Goal: Check status: Check status

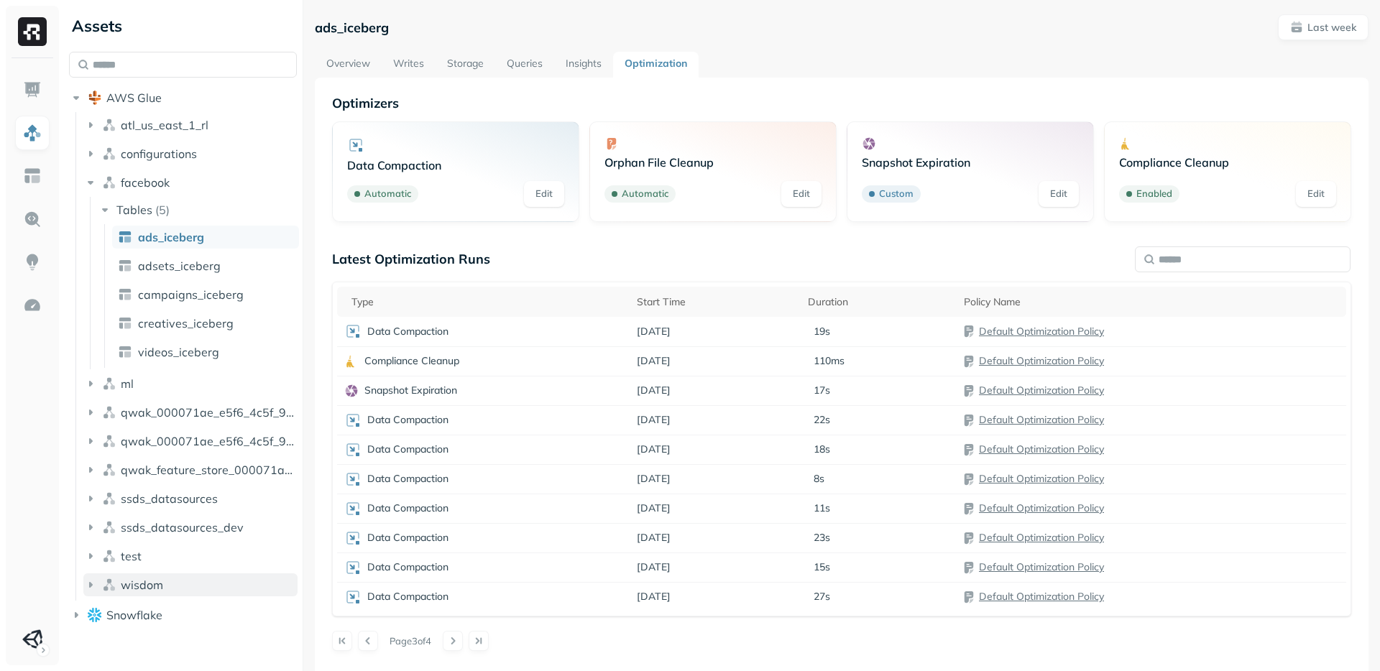
click at [93, 589] on icon "button" at bounding box center [90, 585] width 14 height 14
click at [106, 608] on icon "button" at bounding box center [105, 612] width 14 height 14
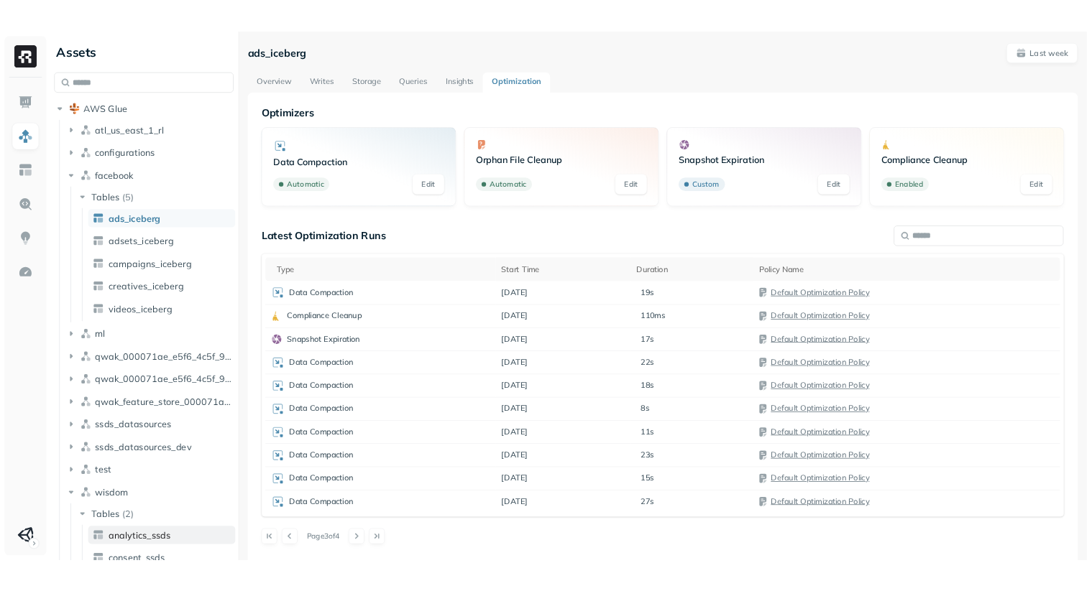
scroll to position [50, 0]
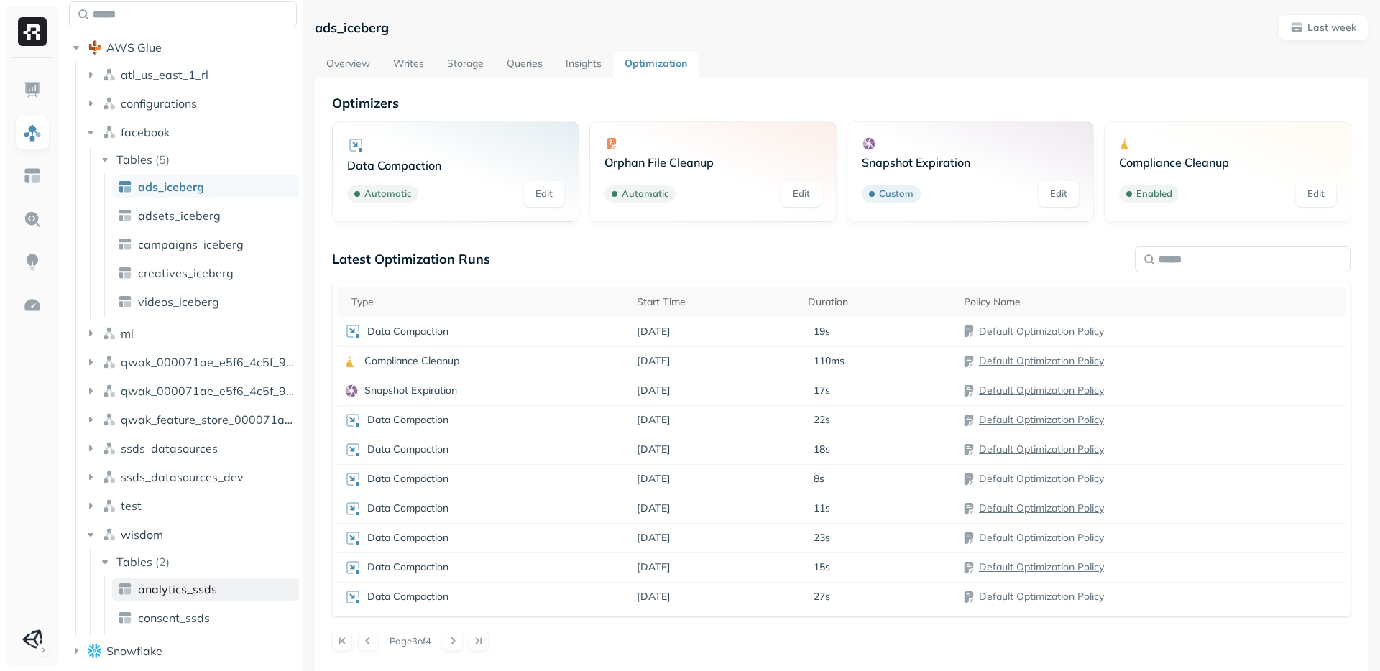
click at [195, 594] on span "analytics_ssds" at bounding box center [177, 589] width 79 height 14
click at [456, 641] on button at bounding box center [453, 641] width 20 height 20
click at [369, 643] on button at bounding box center [368, 641] width 20 height 20
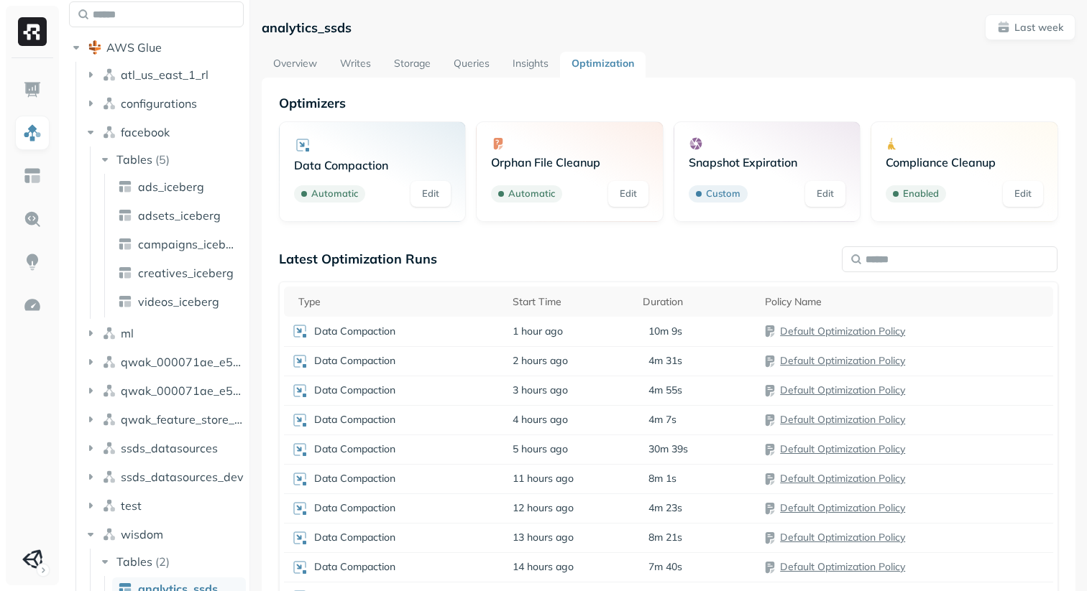
click at [447, 262] on div "Latest Optimization Runs" at bounding box center [668, 259] width 779 height 17
click at [430, 262] on p "Latest Optimization Runs" at bounding box center [358, 259] width 158 height 17
click at [337, 109] on p "Optimizers" at bounding box center [668, 103] width 779 height 17
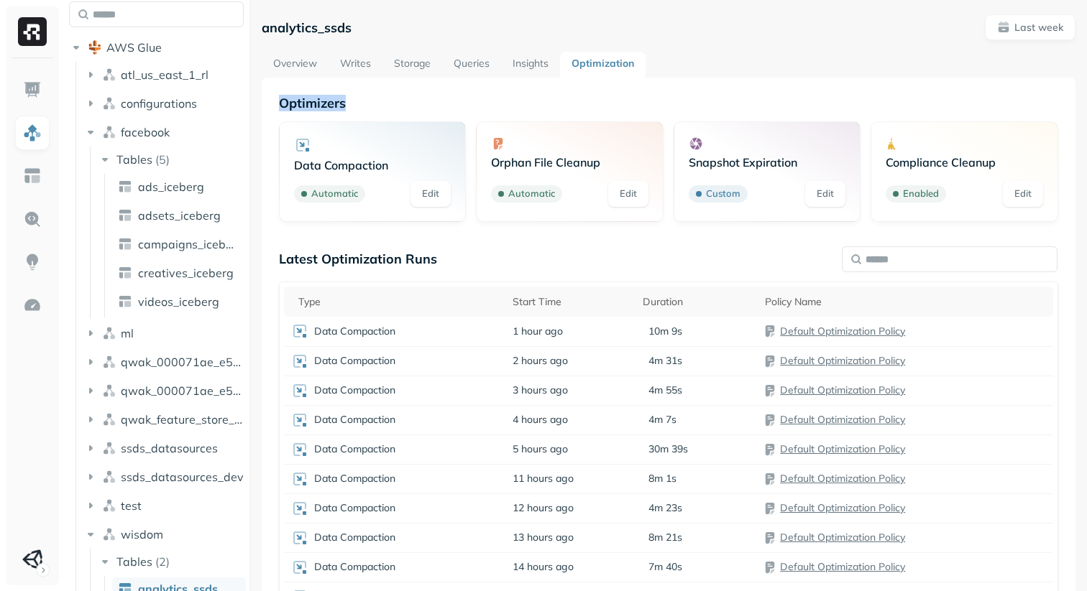
click at [337, 109] on p "Optimizers" at bounding box center [668, 103] width 779 height 17
click at [473, 200] on div "Data Compaction Automatic Edit Orphan File Cleanup Automatic Edit Snapshot Expi…" at bounding box center [668, 171] width 779 height 101
click at [270, 33] on p "analytics_ssds" at bounding box center [307, 27] width 90 height 17
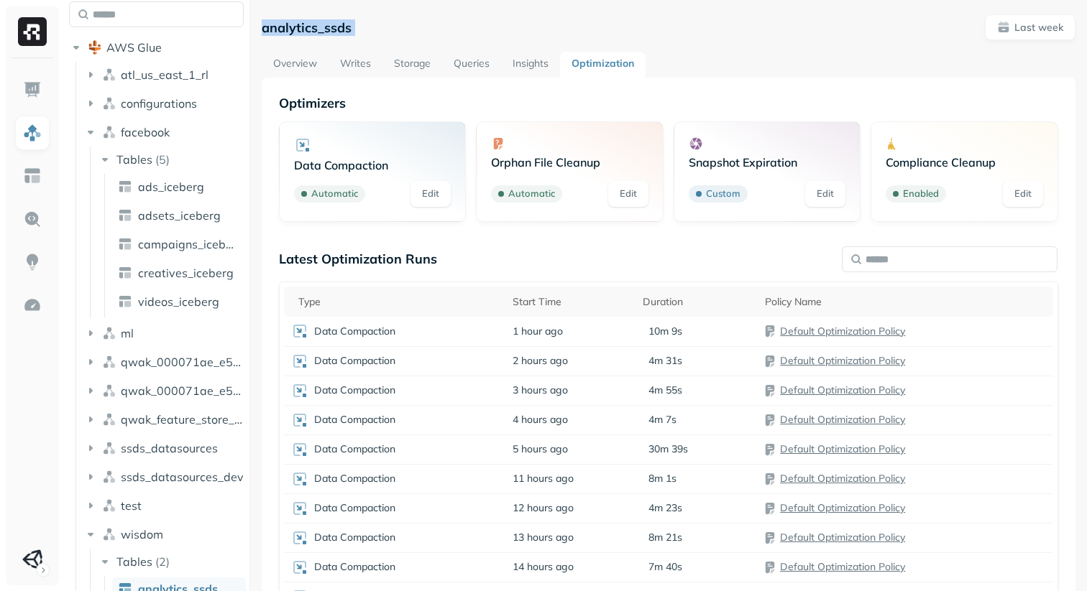
click at [270, 33] on p "analytics_ssds" at bounding box center [307, 27] width 90 height 17
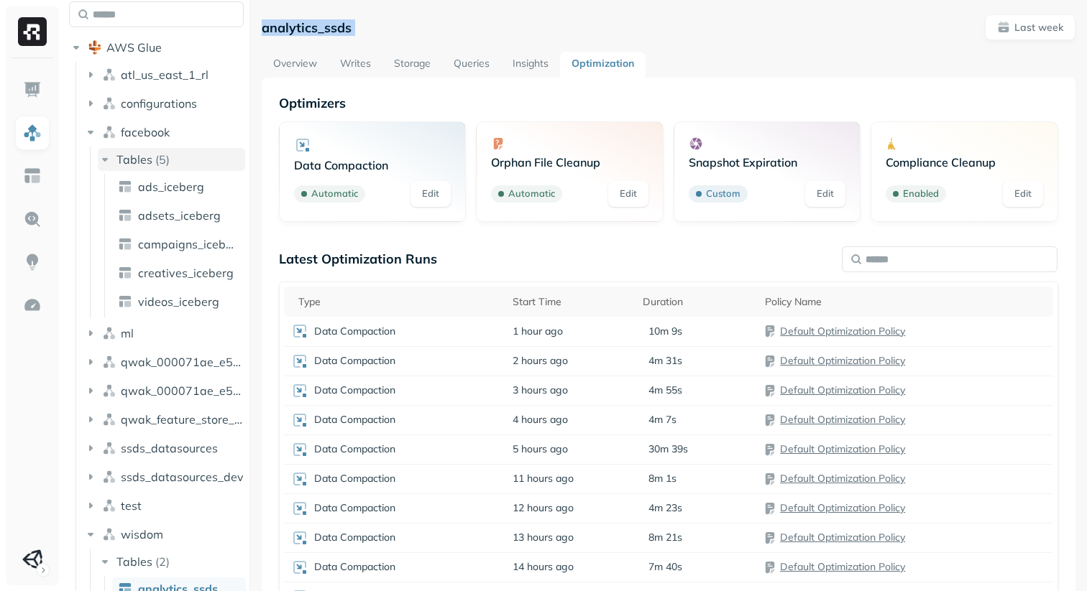
click at [148, 165] on span "Tables" at bounding box center [134, 159] width 36 height 14
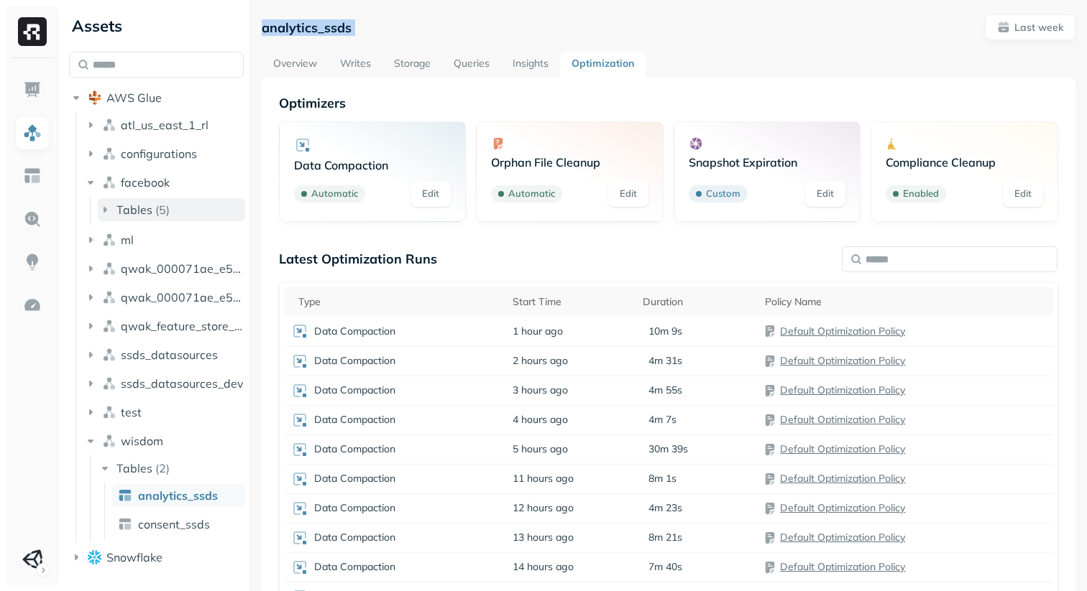
click at [105, 211] on icon "button" at bounding box center [105, 210] width 4 height 6
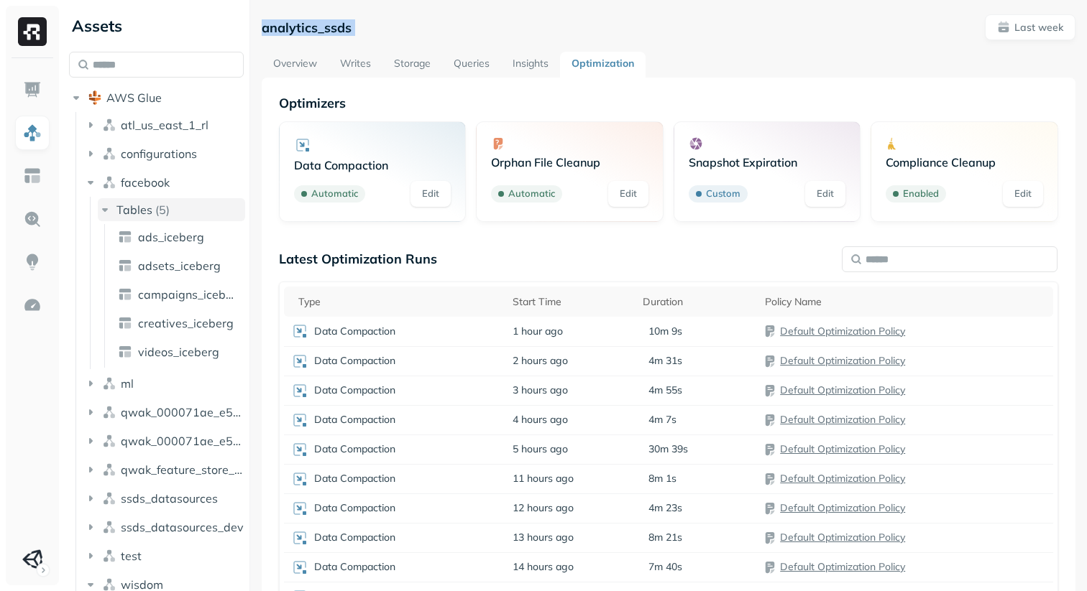
click at [105, 211] on icon "button" at bounding box center [105, 210] width 6 height 4
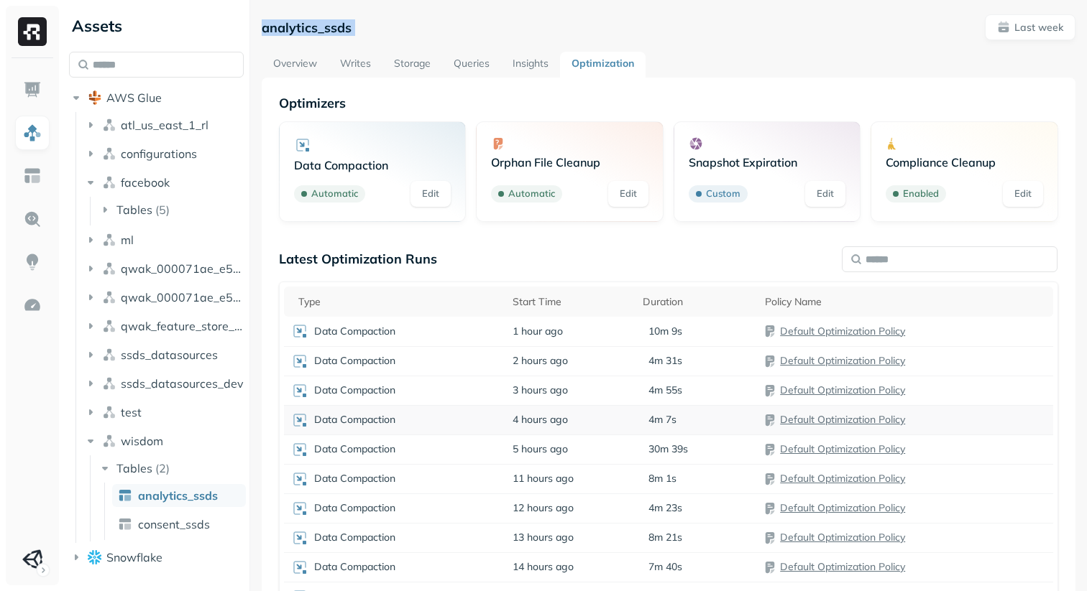
scroll to position [78, 0]
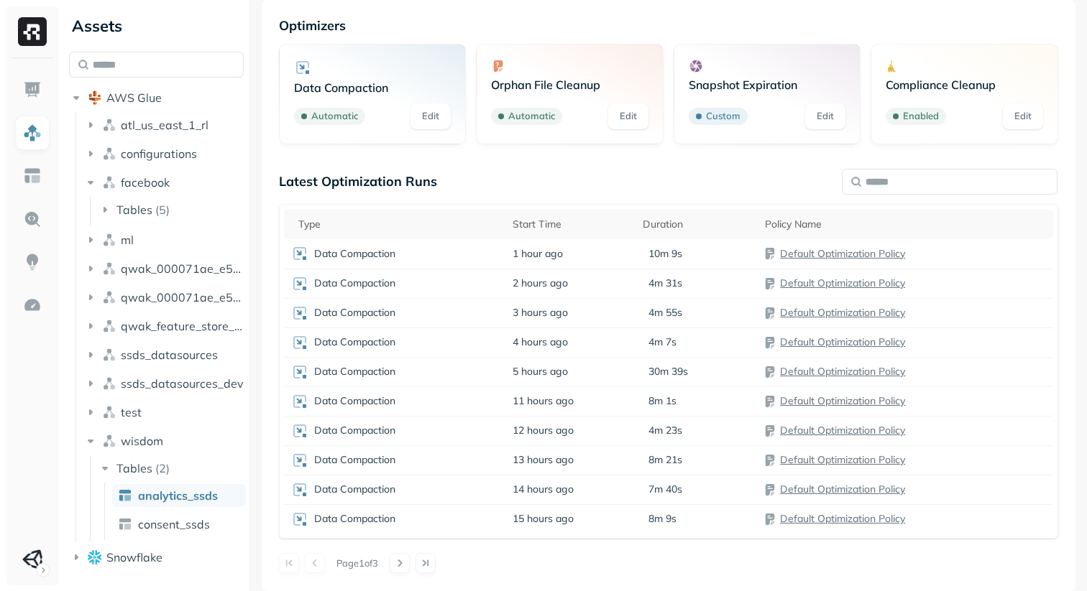
click at [372, 563] on p "Page 1 of 3" at bounding box center [357, 563] width 42 height 13
drag, startPoint x: 372, startPoint y: 563, endPoint x: 337, endPoint y: 573, distance: 35.7
click at [337, 573] on div "Page 1 of 3" at bounding box center [668, 563] width 779 height 20
click at [401, 560] on button at bounding box center [400, 563] width 20 height 20
click at [407, 560] on button at bounding box center [400, 563] width 20 height 20
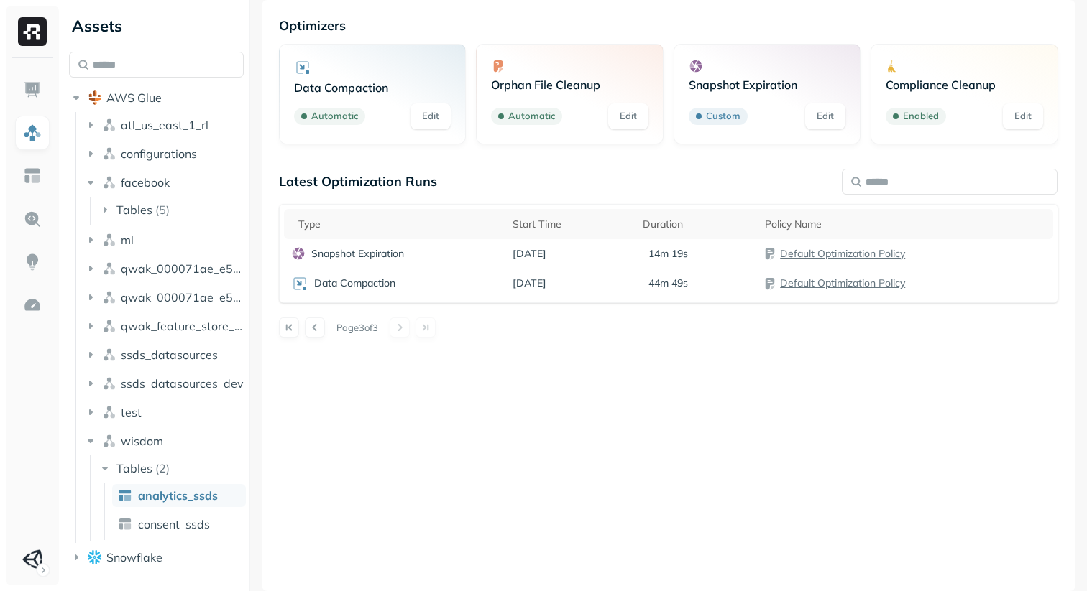
click at [326, 327] on div "Page 3 of 3" at bounding box center [668, 328] width 779 height 20
click at [317, 327] on button at bounding box center [315, 328] width 20 height 20
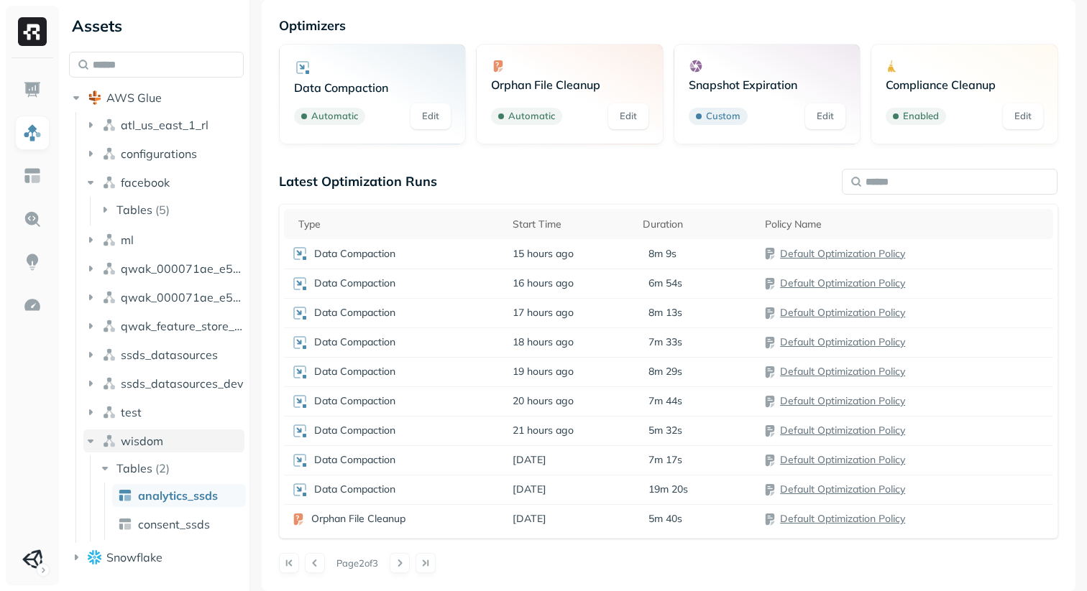
click at [93, 442] on icon "button" at bounding box center [90, 441] width 14 height 14
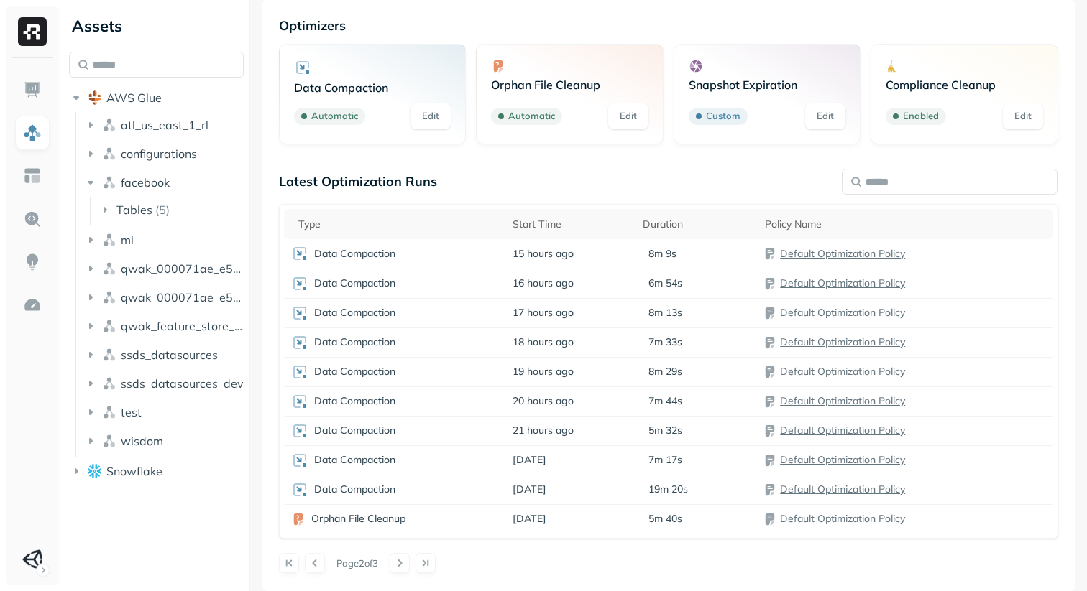
scroll to position [0, 0]
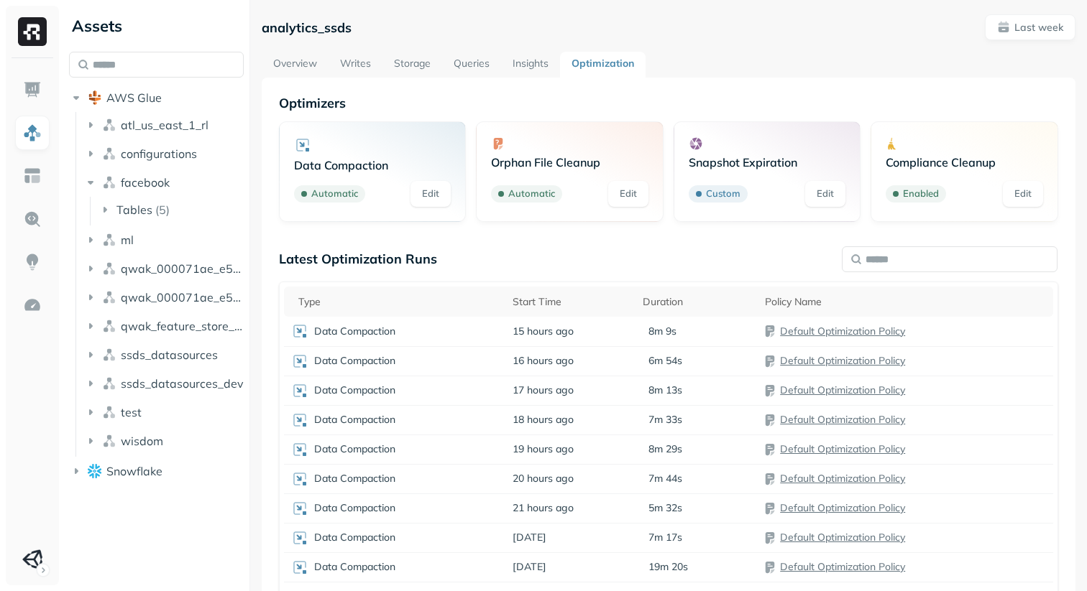
click at [344, 100] on p "Optimizers" at bounding box center [668, 103] width 779 height 17
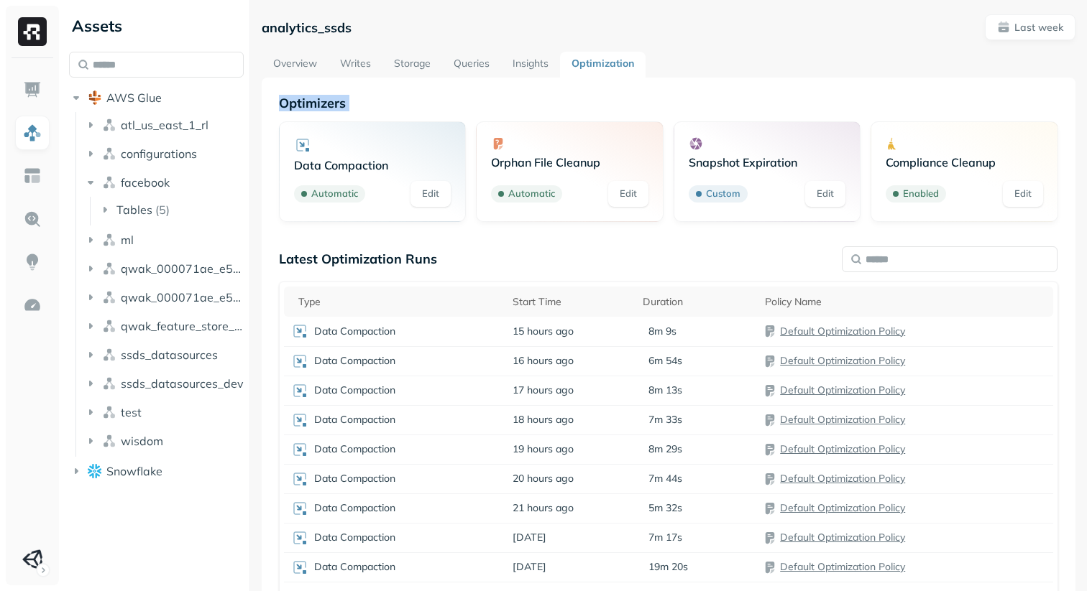
click at [344, 100] on p "Optimizers" at bounding box center [668, 103] width 779 height 17
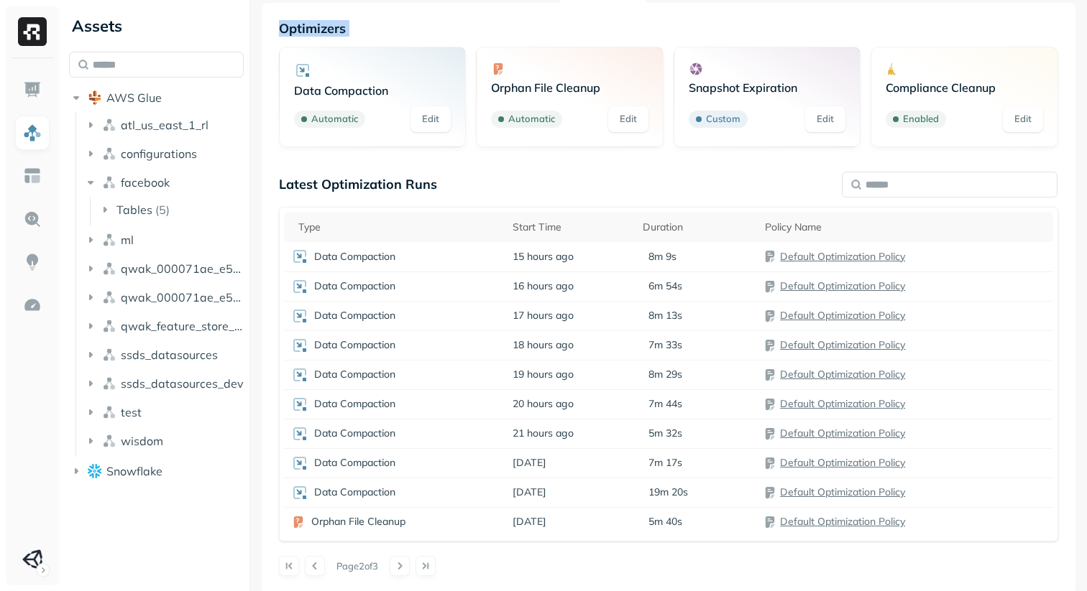
scroll to position [78, 0]
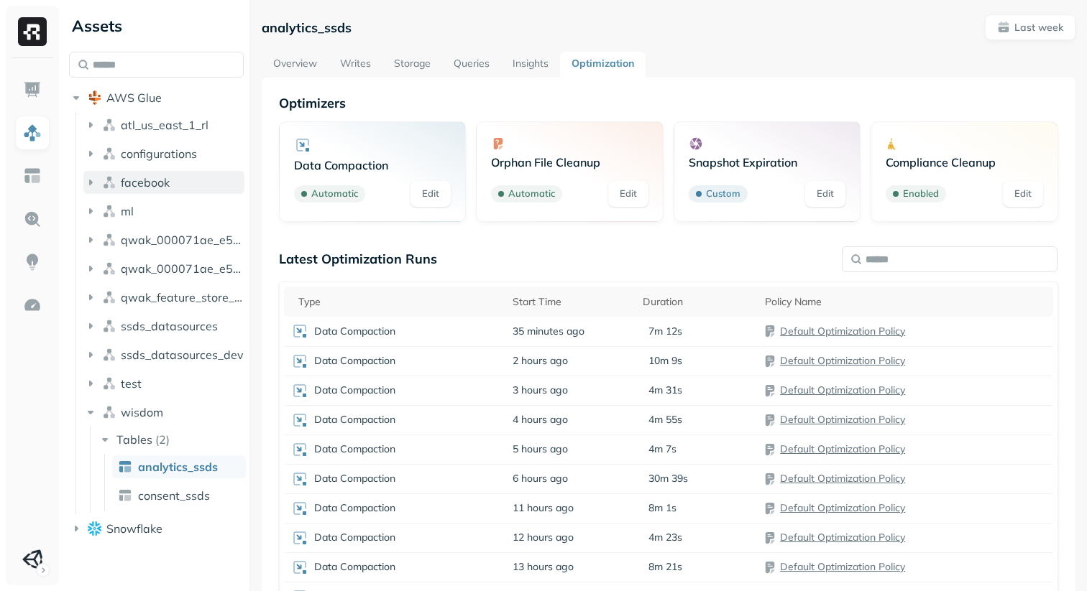
click at [103, 183] on img "button" at bounding box center [109, 182] width 14 height 14
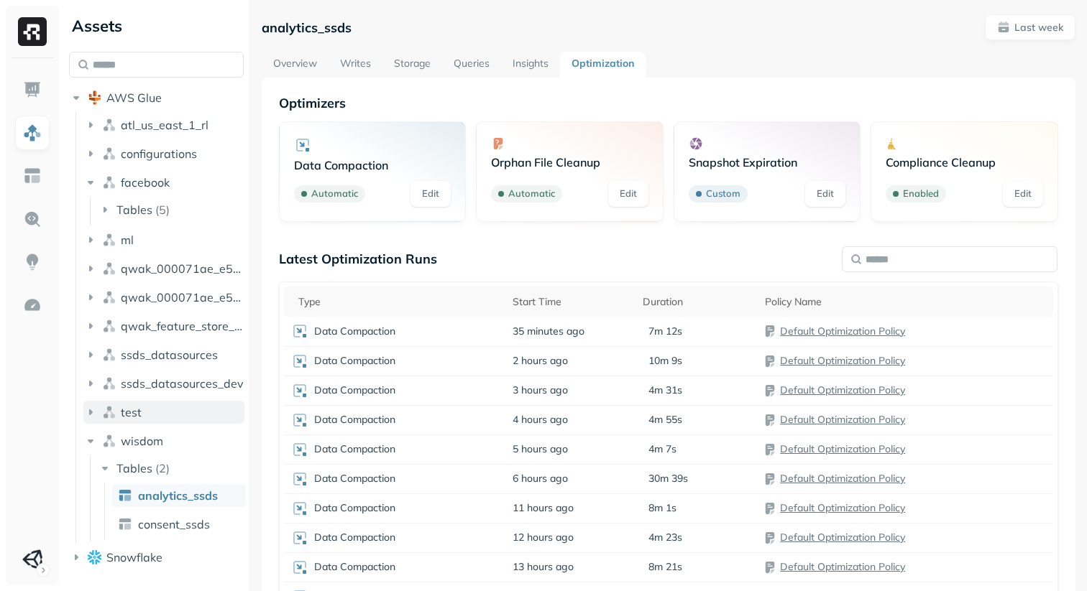
click at [105, 402] on button "test" at bounding box center [163, 412] width 161 height 23
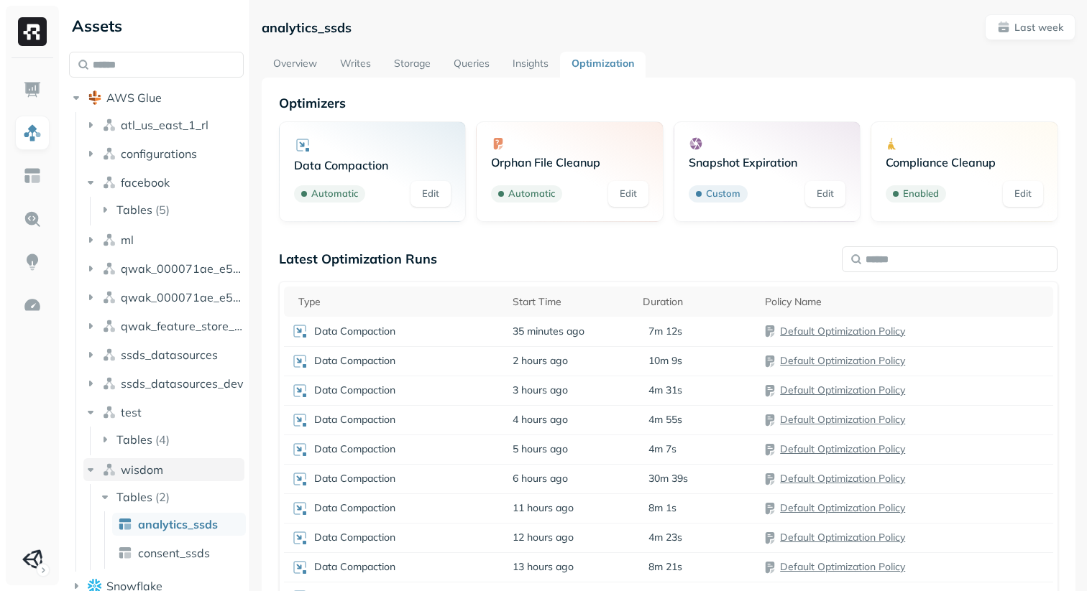
scroll to position [15, 0]
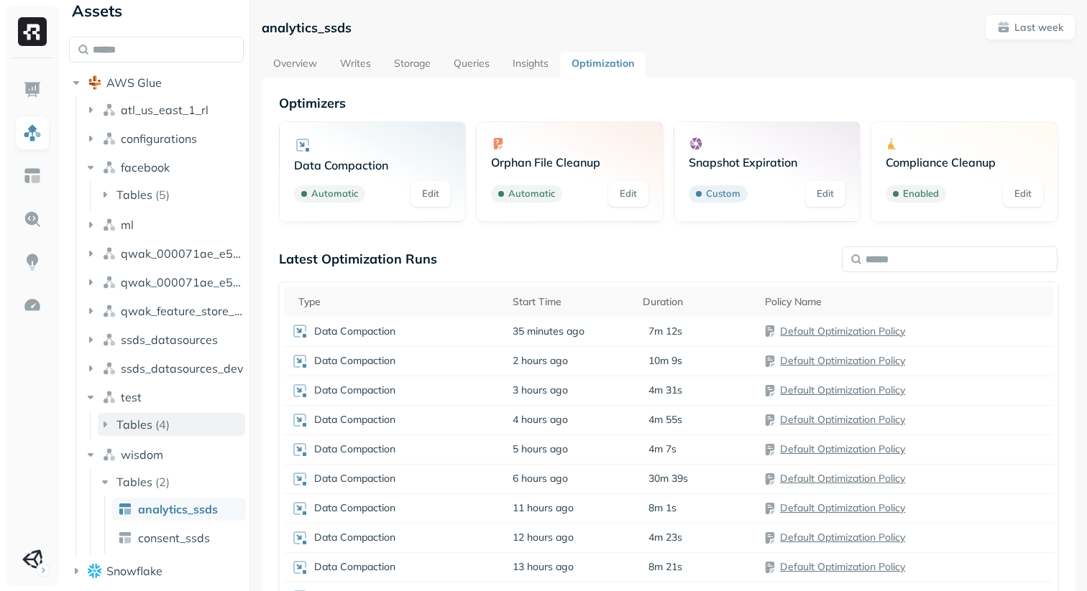
click at [144, 423] on span "Tables" at bounding box center [134, 425] width 36 height 14
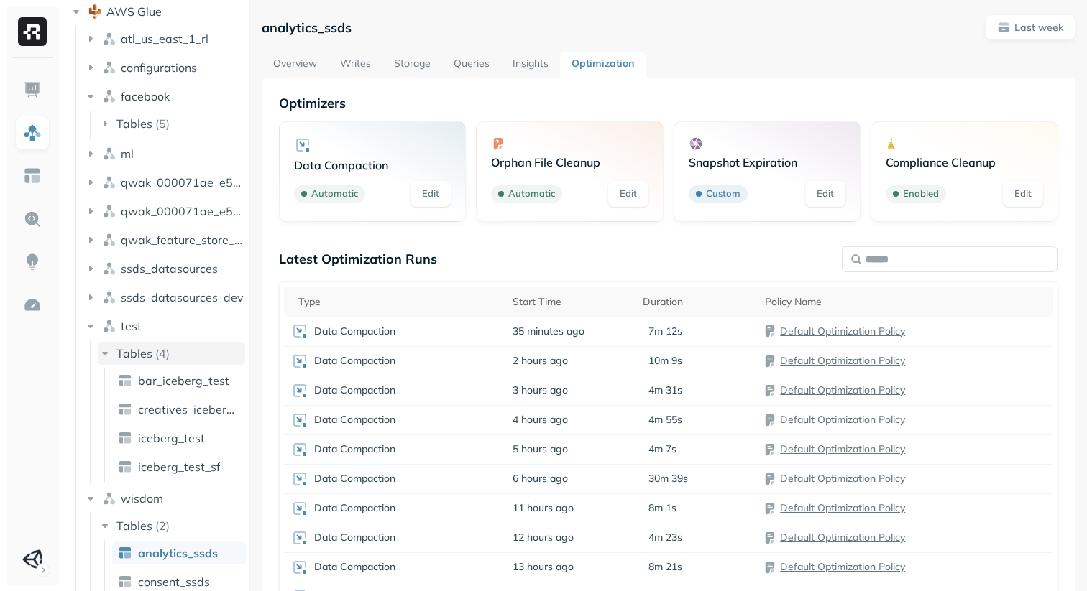
scroll to position [96, 0]
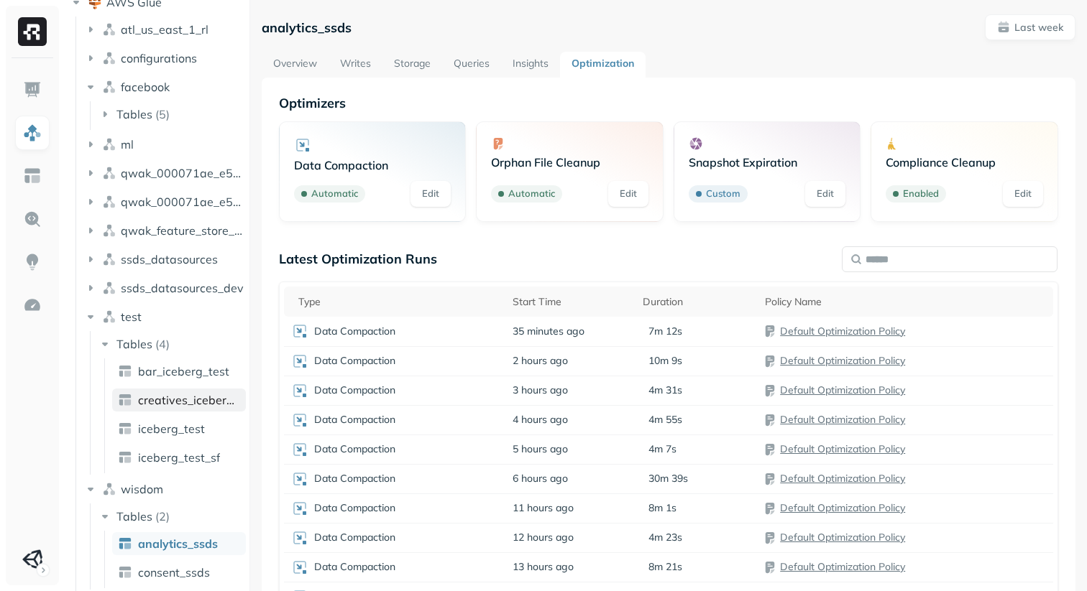
click at [183, 405] on span "creatives_iceberg_test" at bounding box center [189, 400] width 102 height 14
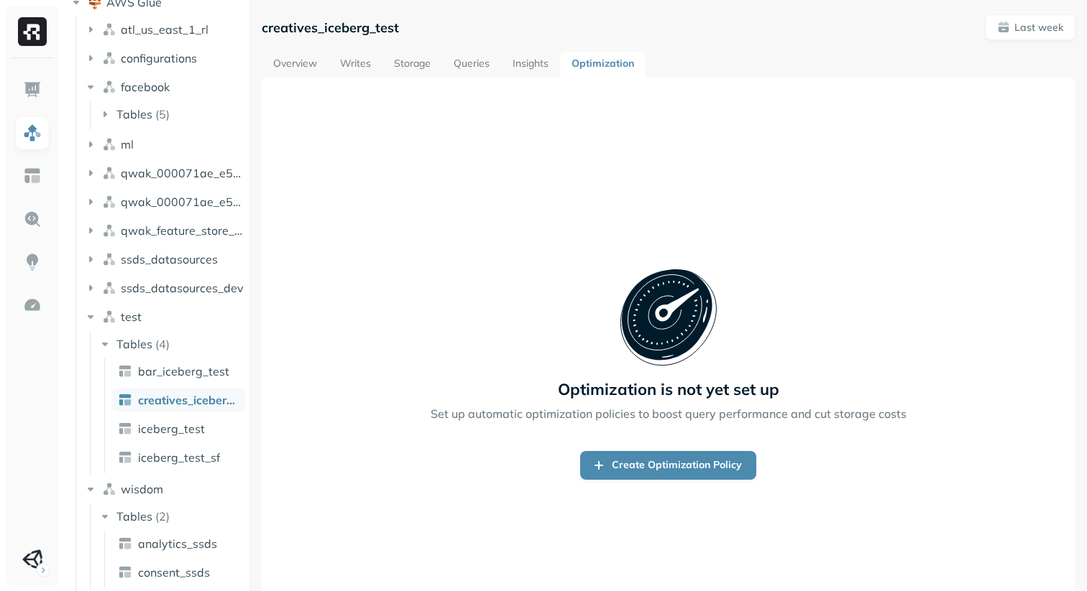
click at [287, 55] on link "Overview" at bounding box center [295, 65] width 67 height 26
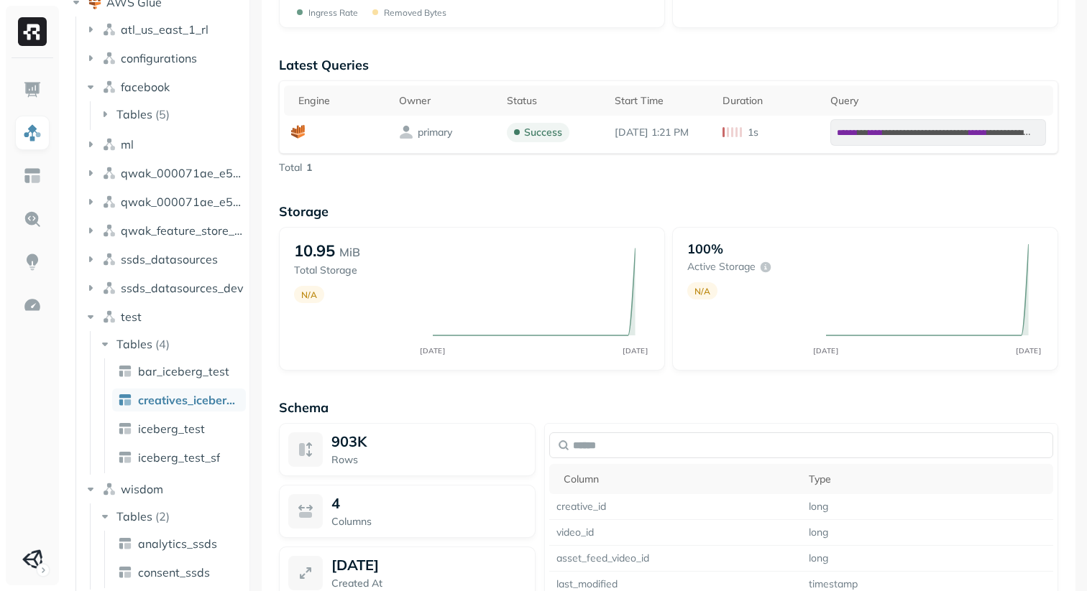
scroll to position [663, 0]
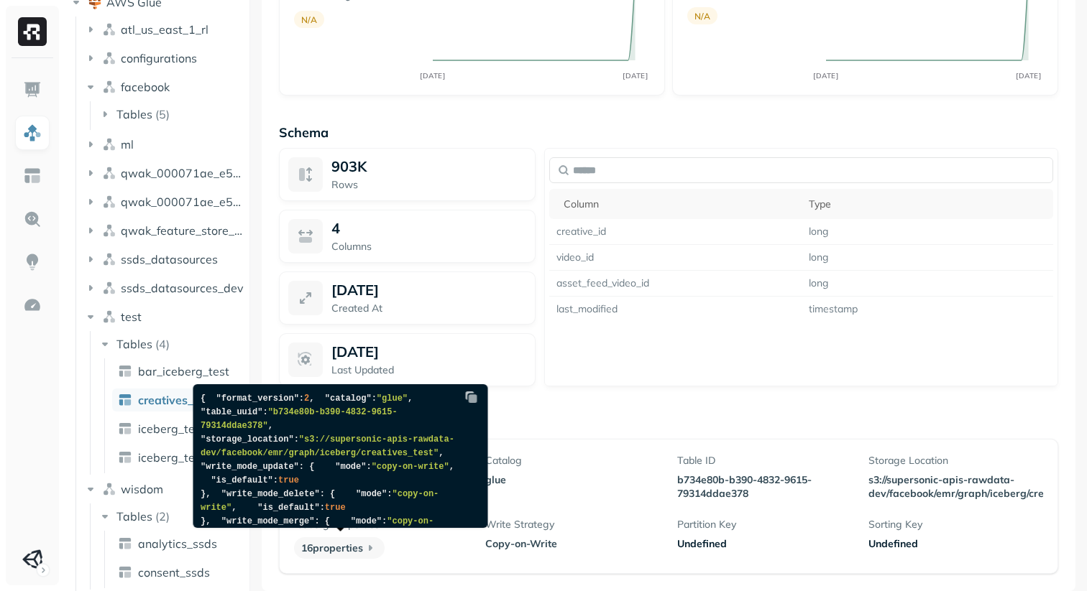
click at [364, 550] on icon at bounding box center [370, 548] width 14 height 14
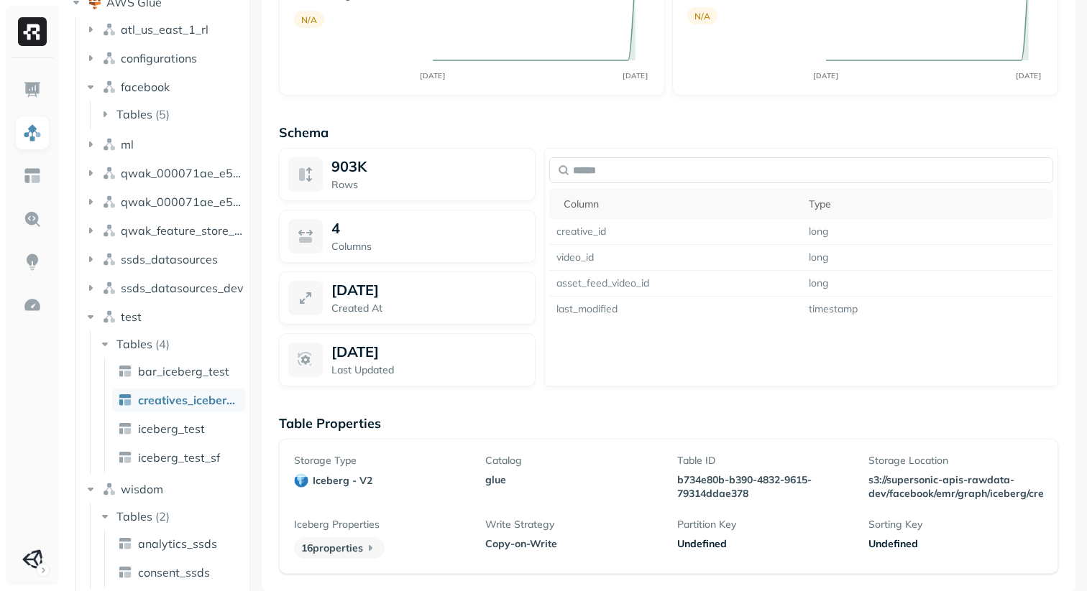
click at [369, 545] on icon at bounding box center [370, 548] width 14 height 14
click at [344, 546] on p "16 properties" at bounding box center [339, 549] width 91 height 22
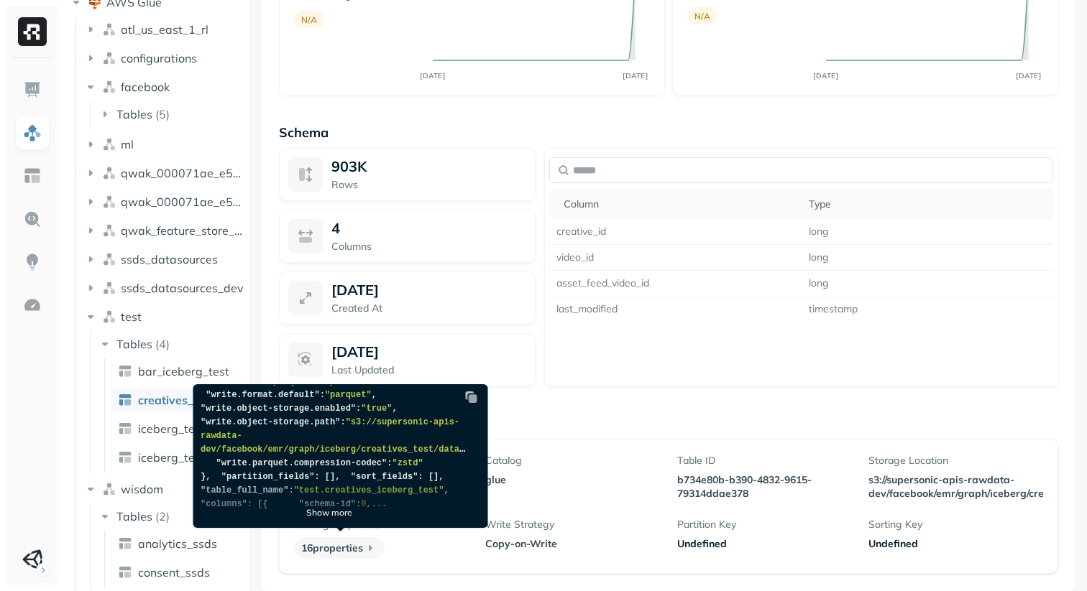
scroll to position [0, 0]
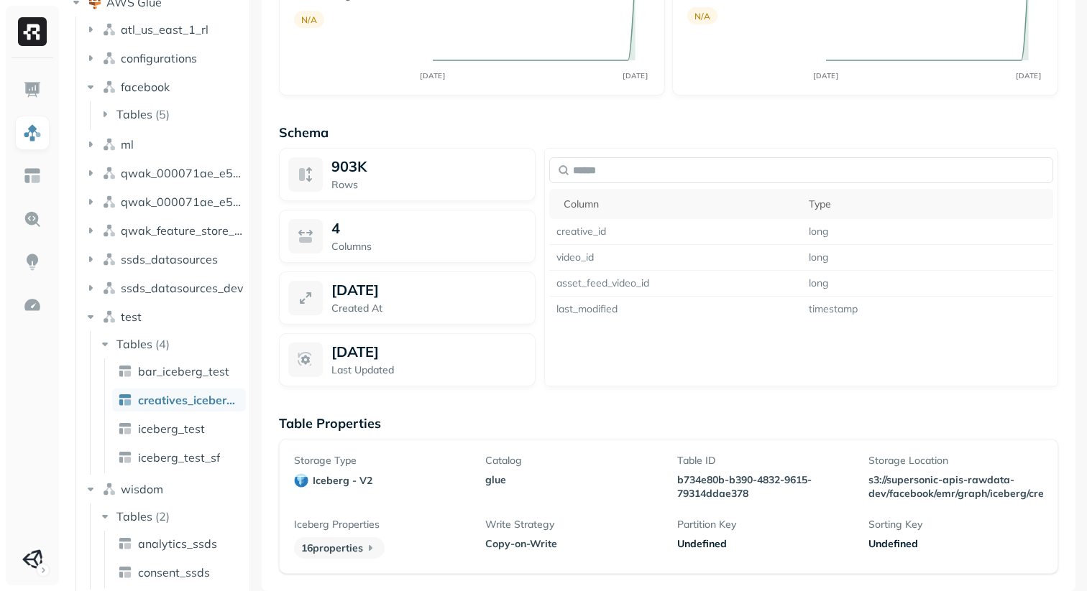
click at [545, 397] on div "**********" at bounding box center [669, 2] width 814 height 1177
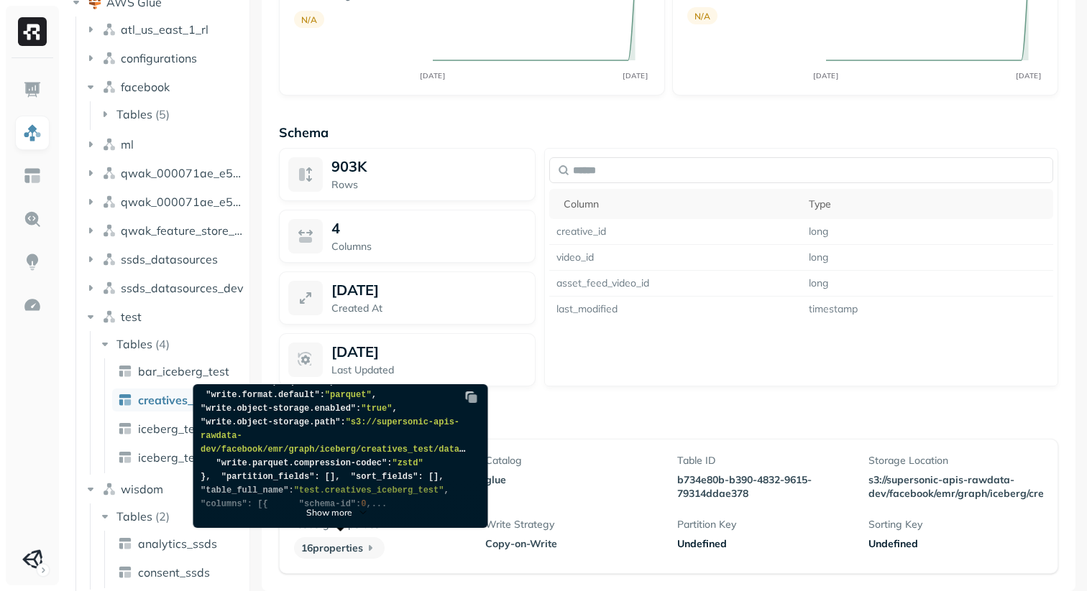
scroll to position [400, 0]
click at [475, 396] on img at bounding box center [471, 397] width 14 height 14
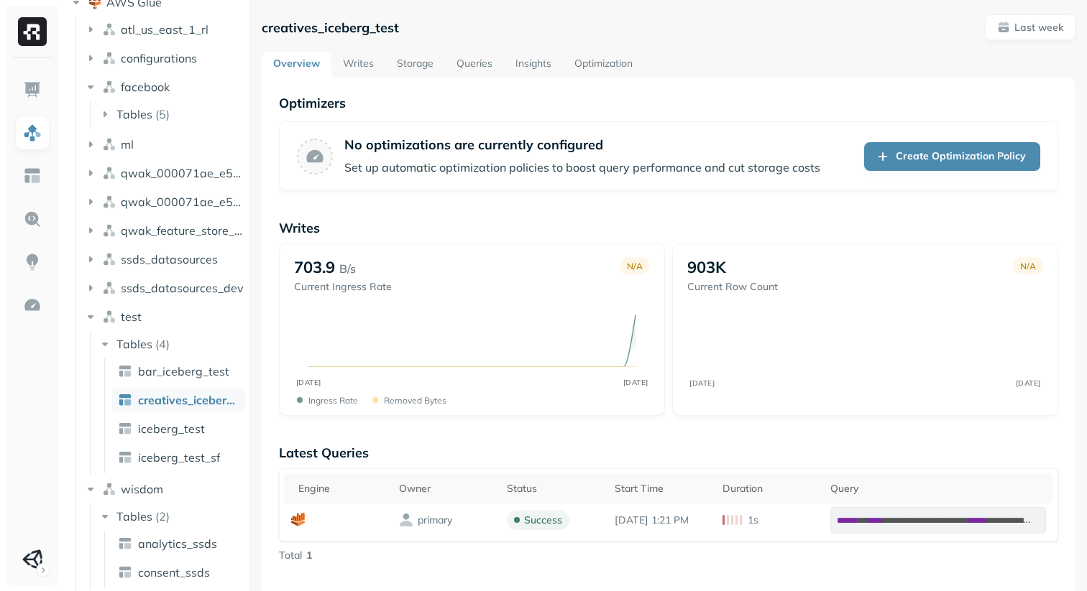
scroll to position [0, 0]
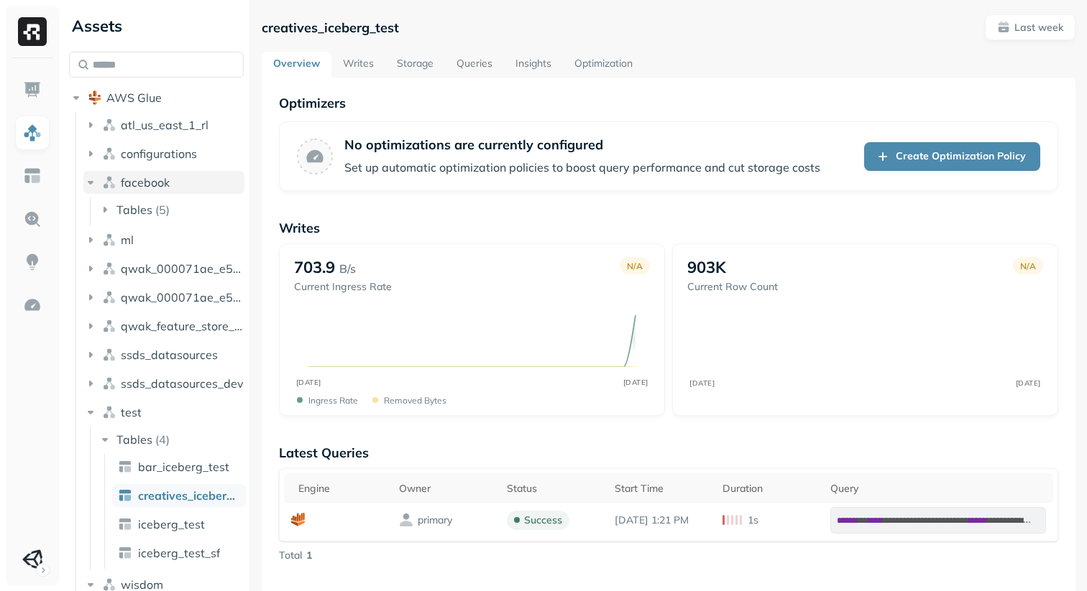
click at [96, 181] on icon "button" at bounding box center [90, 182] width 14 height 14
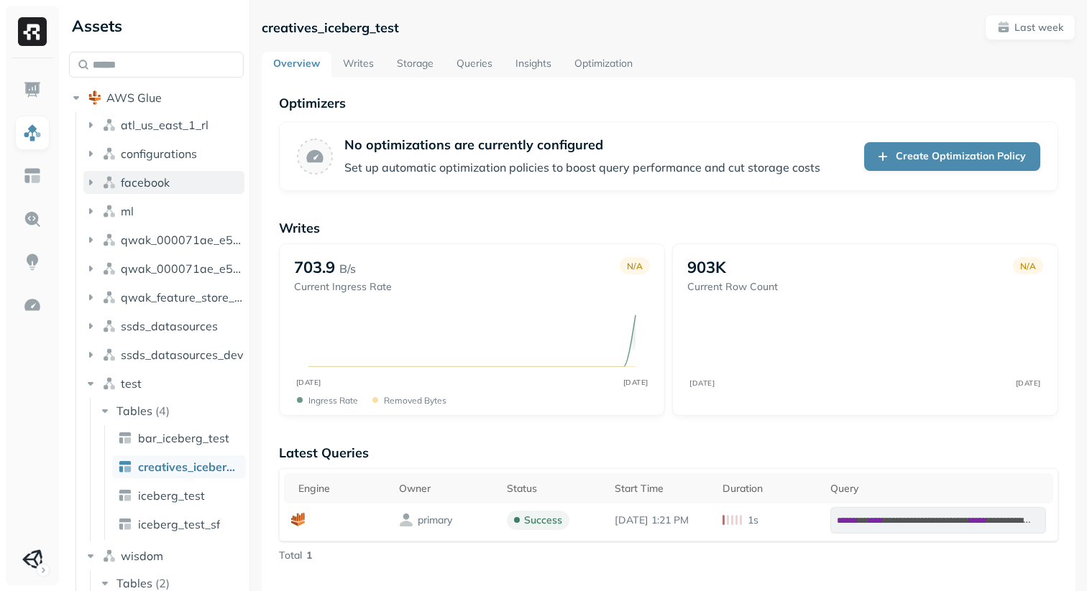
click at [96, 181] on icon "button" at bounding box center [90, 182] width 14 height 14
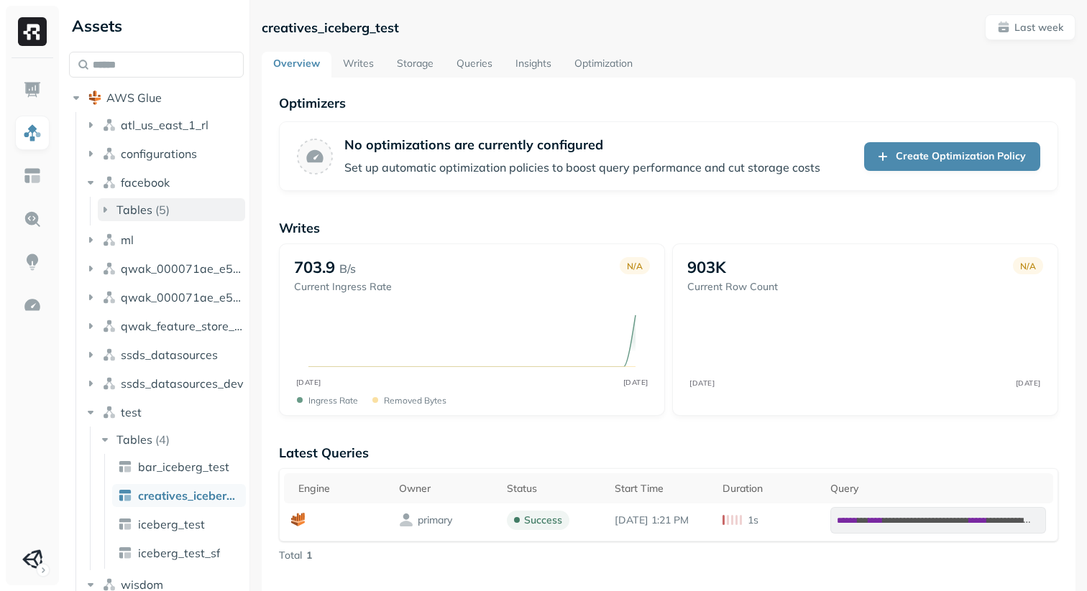
click at [103, 209] on icon "button" at bounding box center [105, 210] width 4 height 6
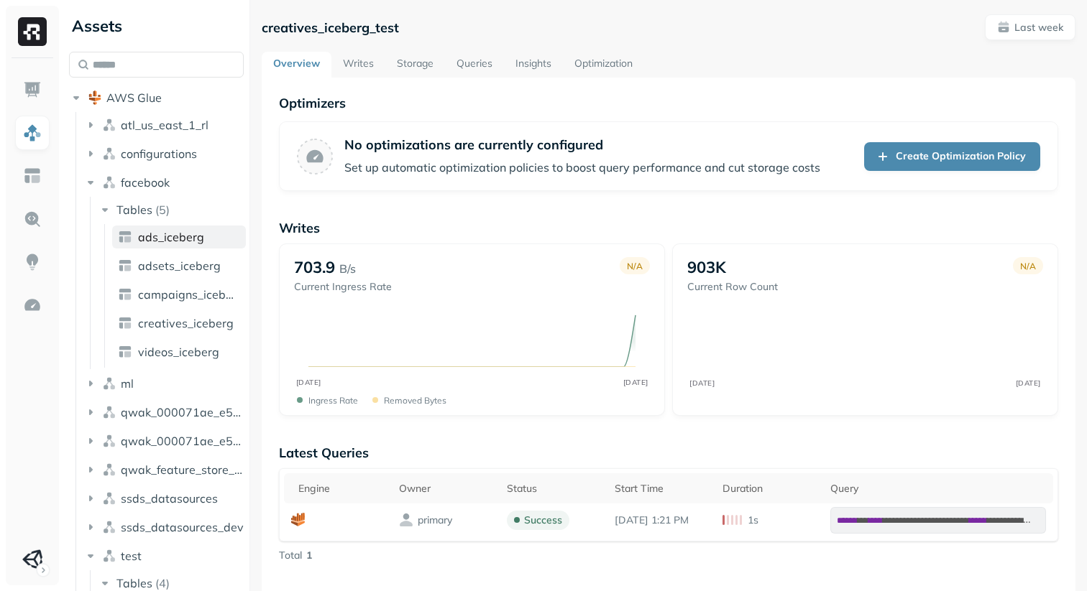
click at [161, 239] on span "ads_iceberg" at bounding box center [171, 237] width 66 height 14
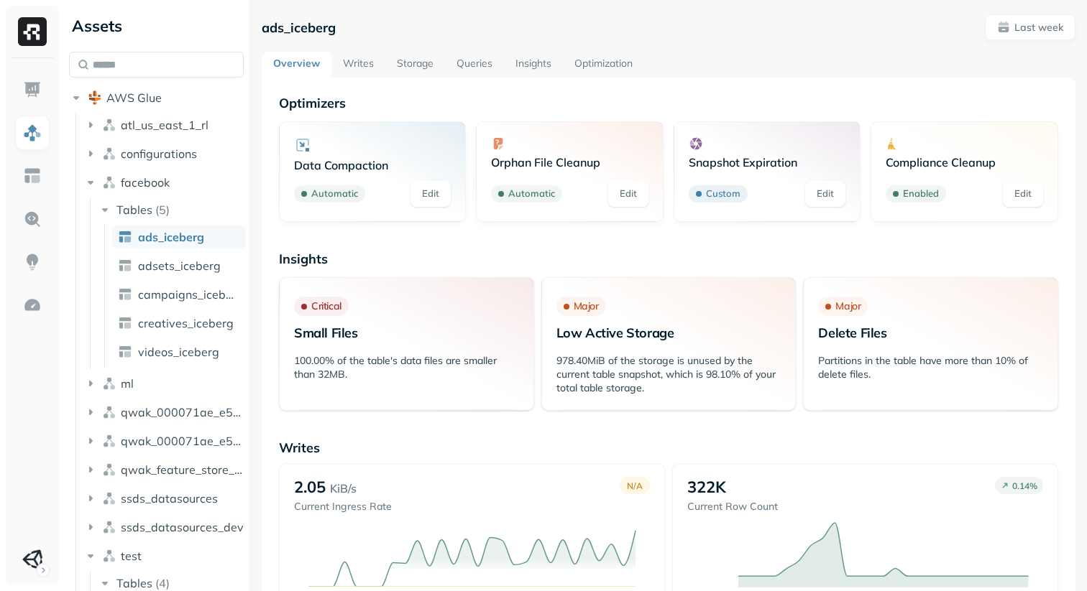
click at [604, 59] on link "Optimization" at bounding box center [603, 65] width 81 height 26
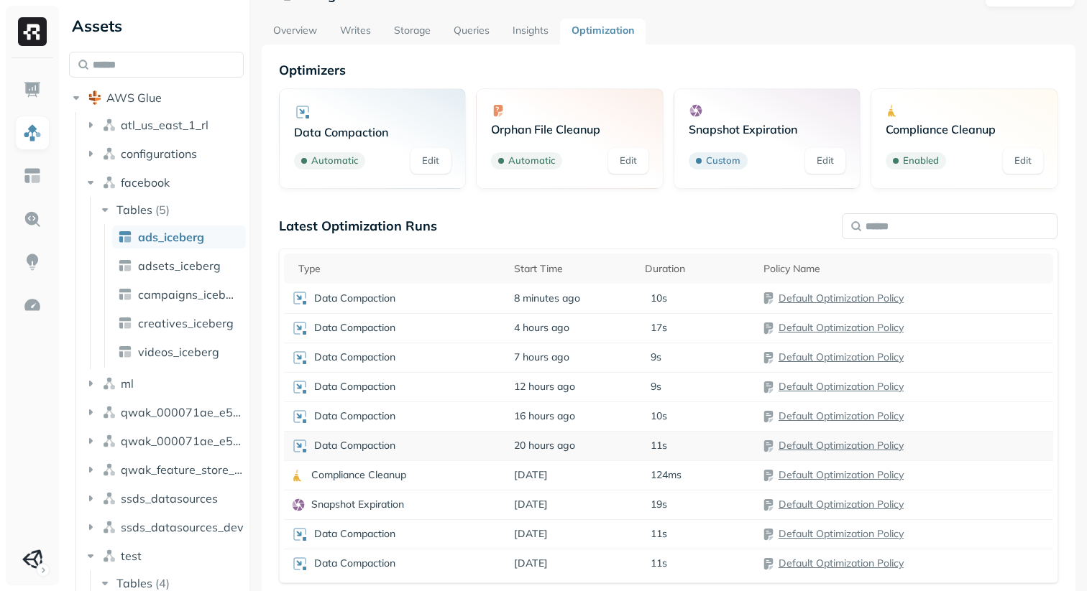
scroll to position [78, 0]
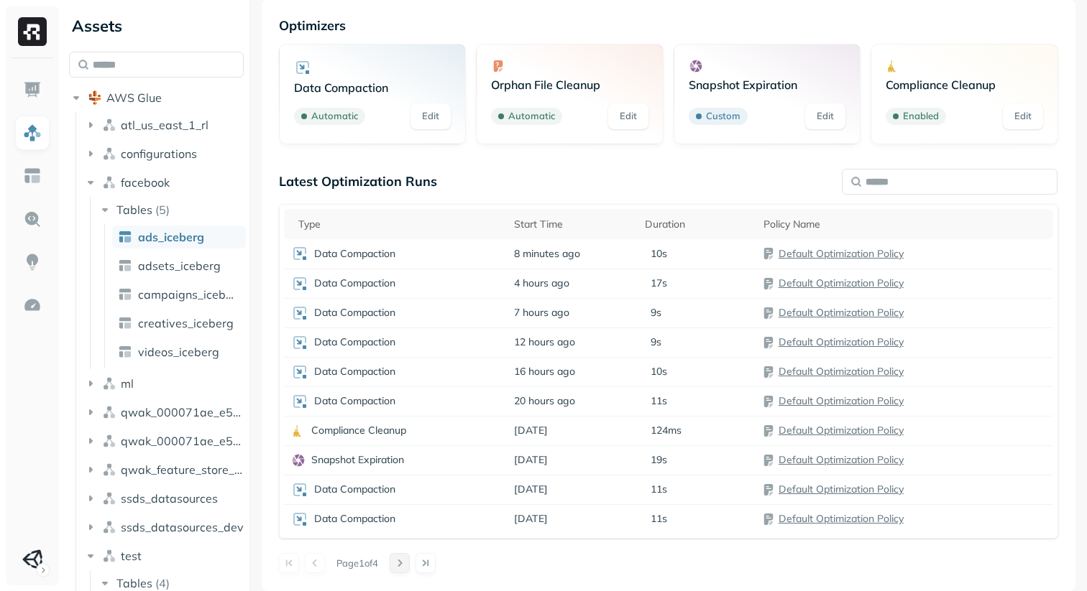
click at [404, 558] on button at bounding box center [400, 563] width 20 height 20
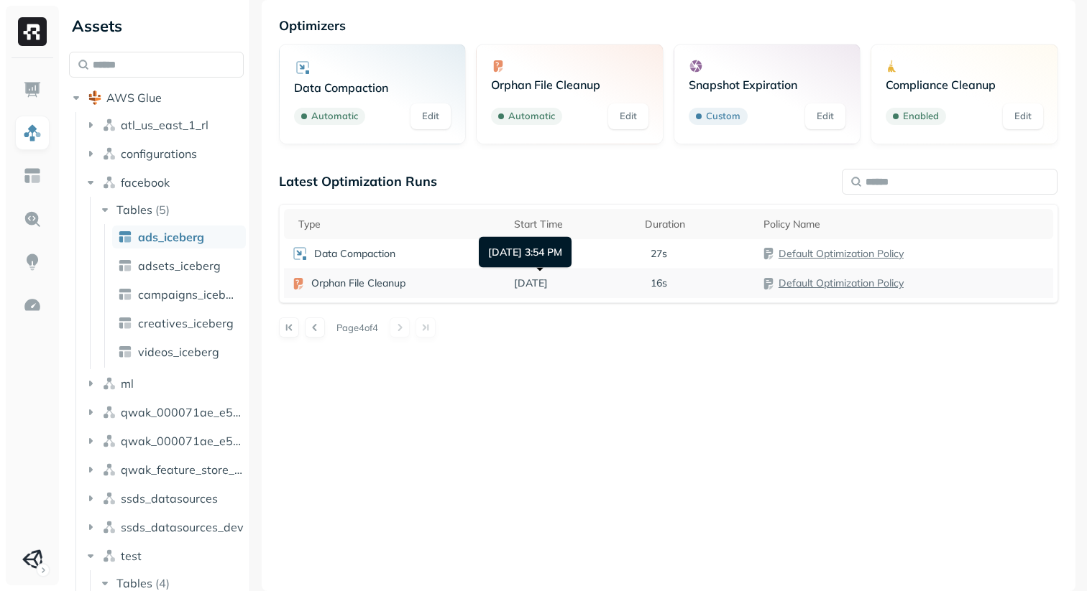
click at [548, 285] on span "[DATE]" at bounding box center [531, 284] width 34 height 14
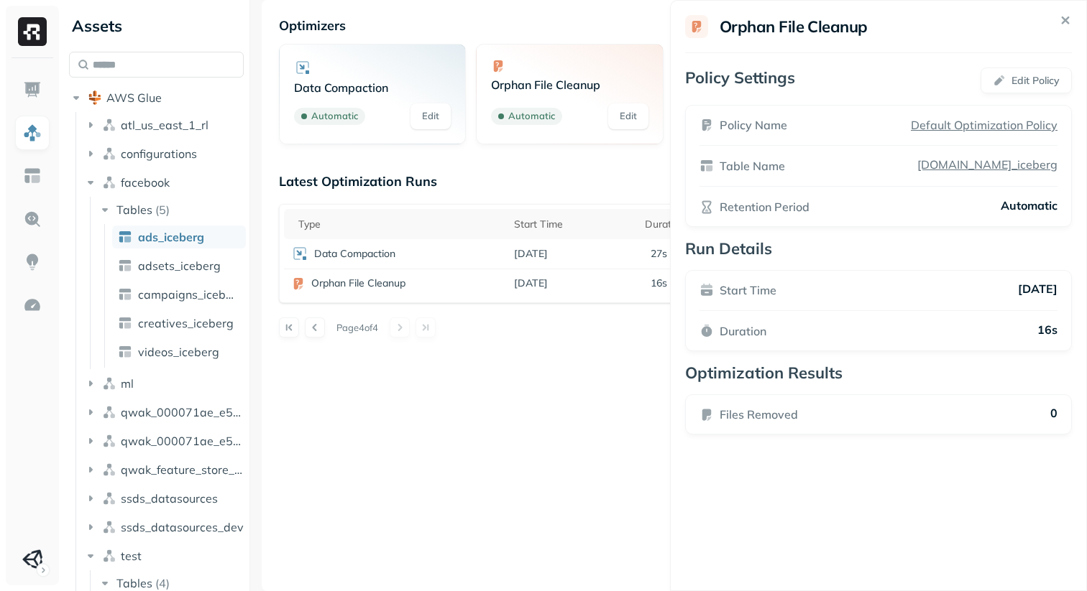
click at [1064, 19] on icon at bounding box center [1065, 20] width 6 height 6
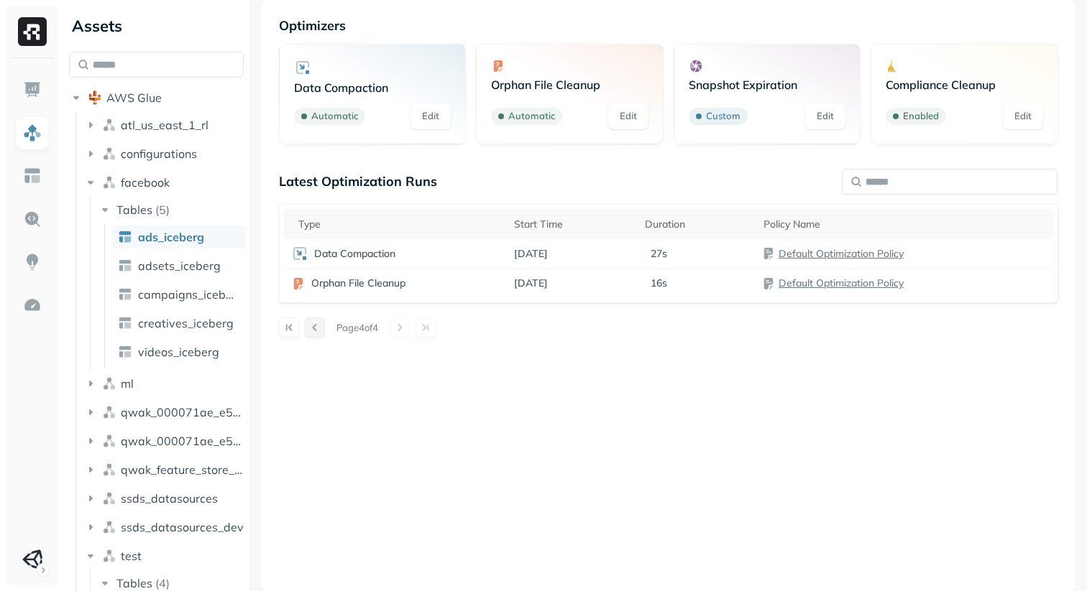
click at [311, 331] on button at bounding box center [315, 328] width 20 height 20
